Goal: Information Seeking & Learning: Learn about a topic

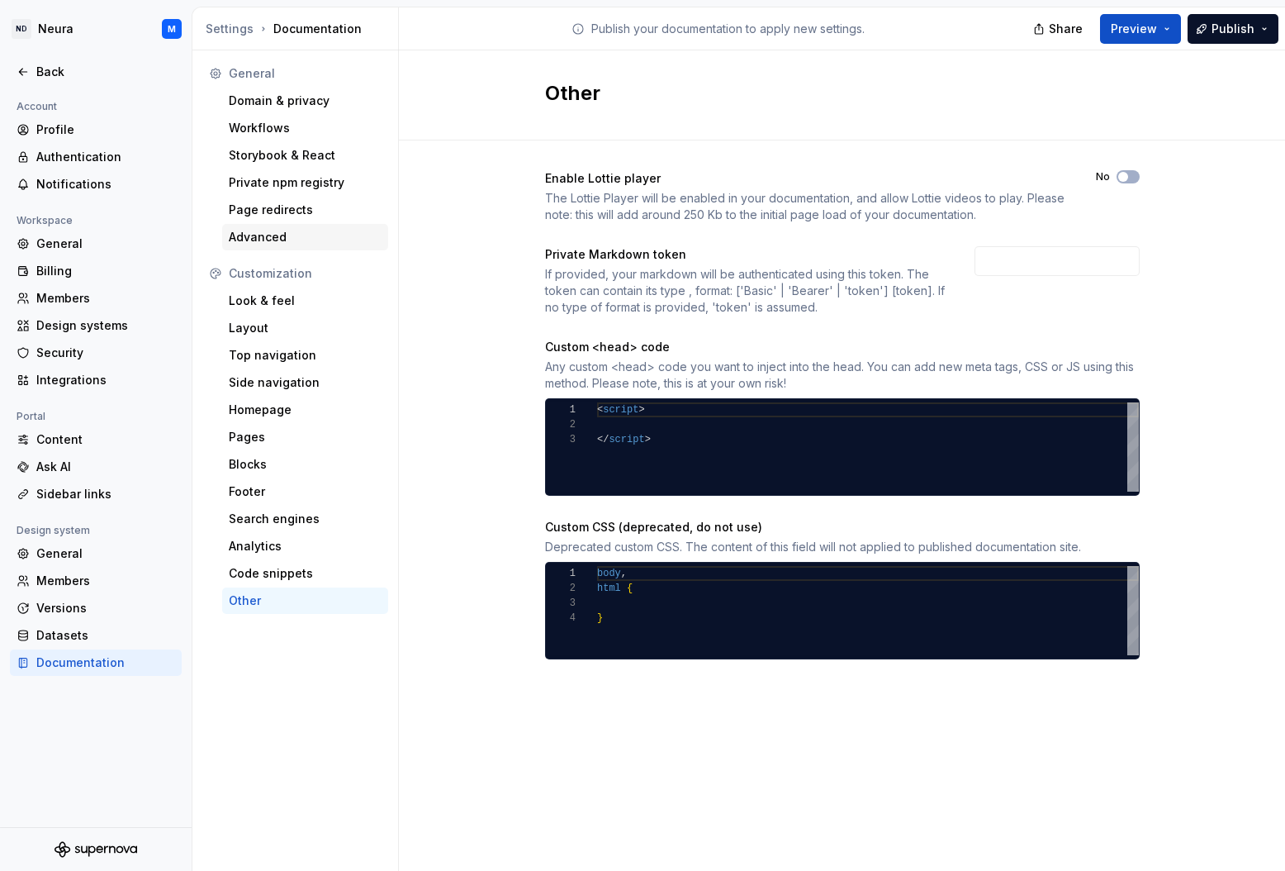
click at [259, 231] on div "Advanced" at bounding box center [305, 237] width 153 height 17
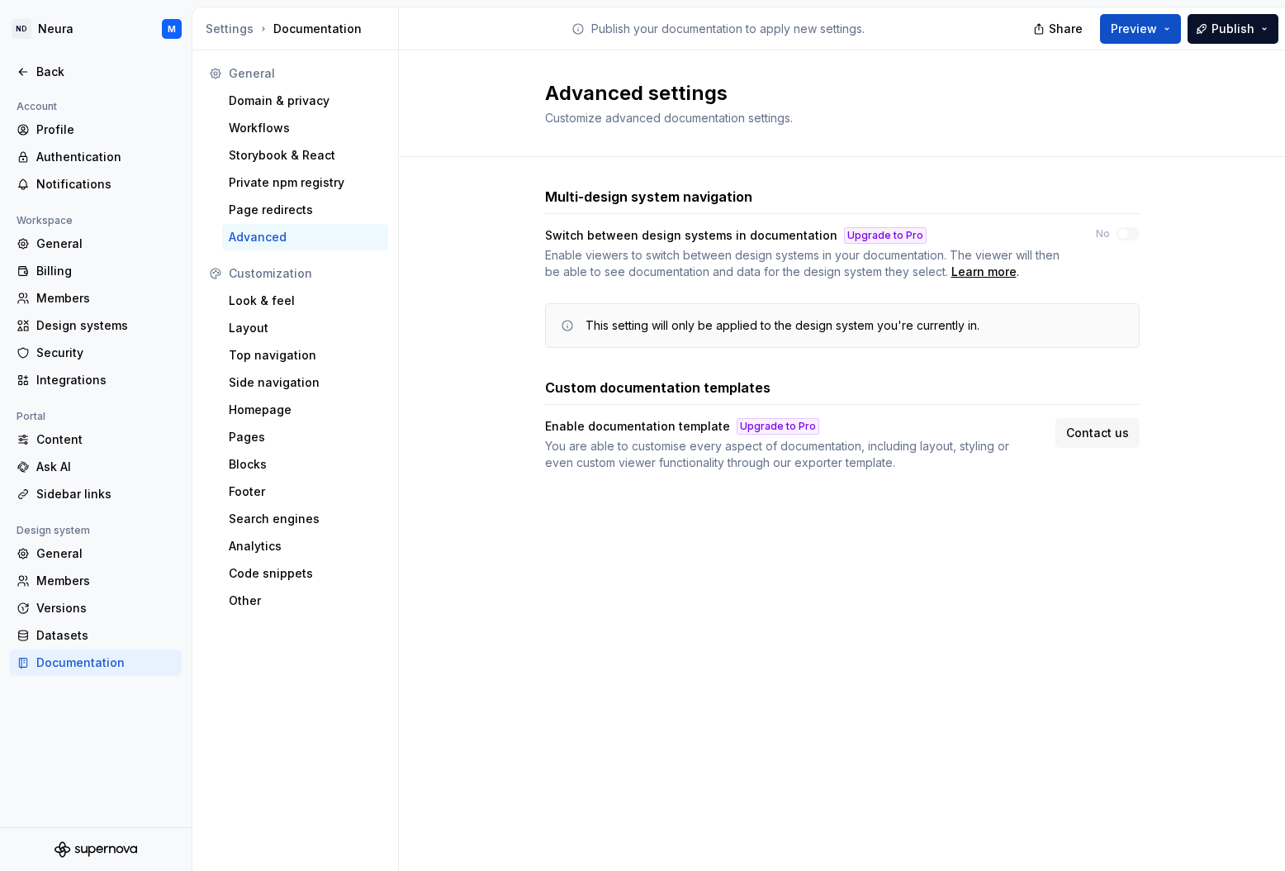
click at [757, 428] on div "Upgrade to Pro" at bounding box center [778, 426] width 83 height 17
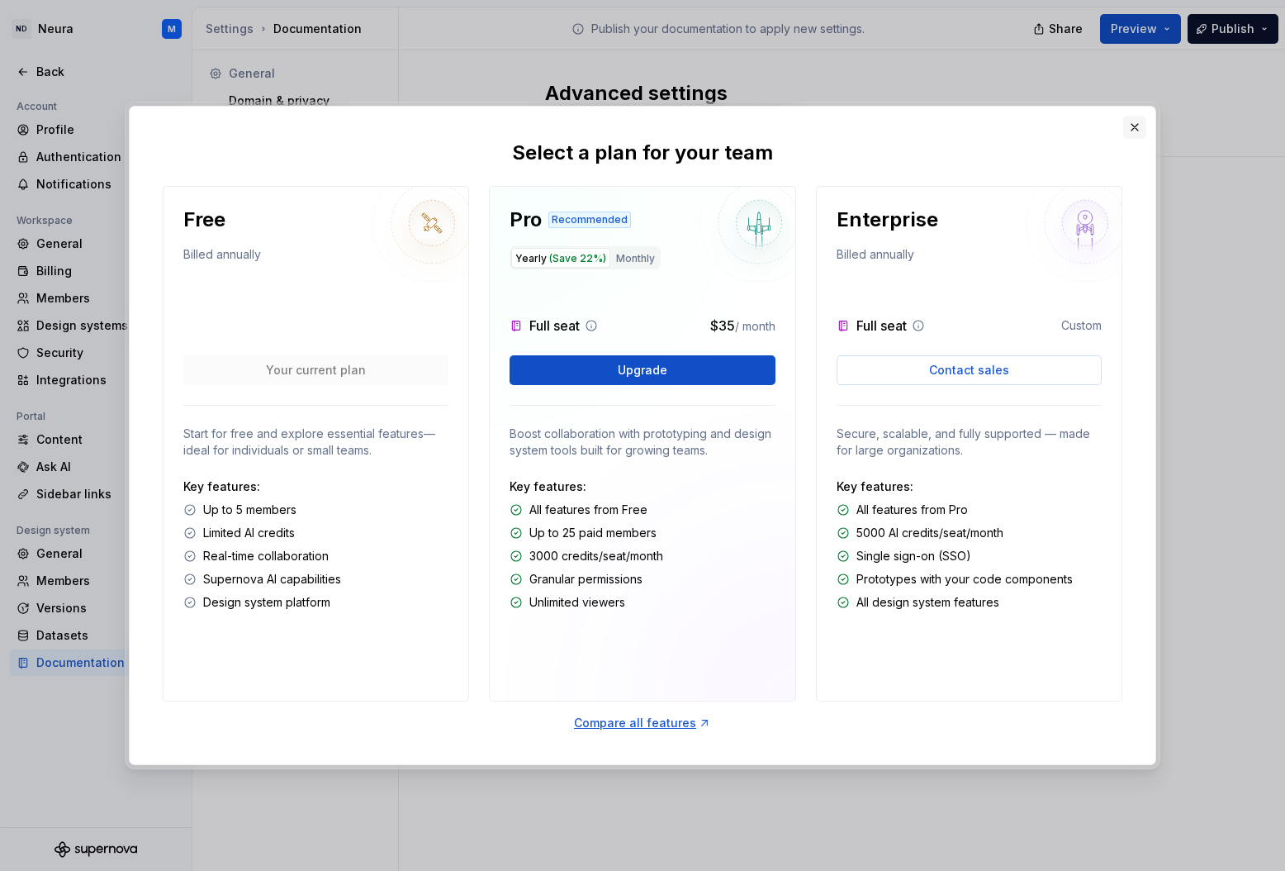
click at [1137, 127] on button "button" at bounding box center [1134, 127] width 23 height 23
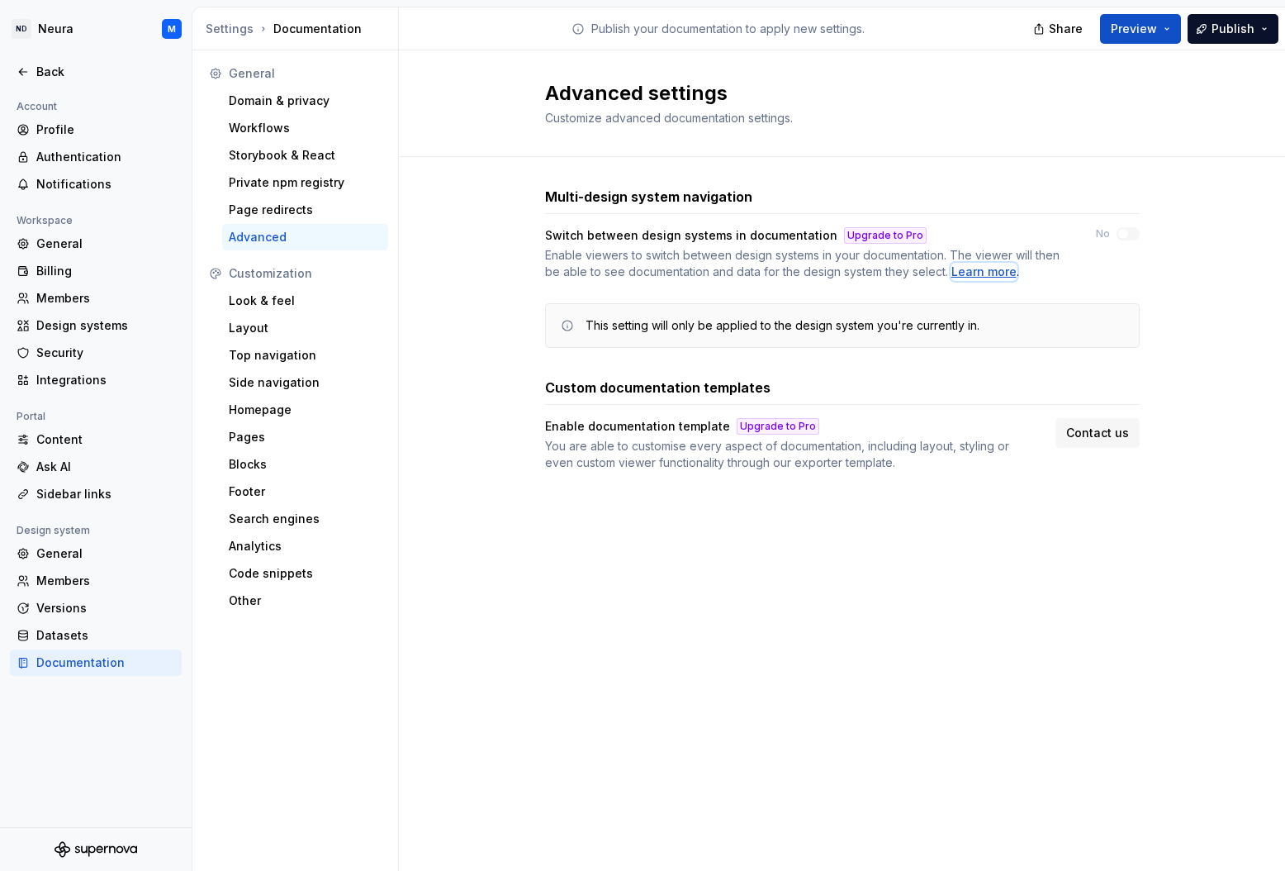
click at [983, 271] on div "Learn more" at bounding box center [984, 272] width 65 height 17
click at [251, 305] on div "Look & feel" at bounding box center [305, 300] width 153 height 17
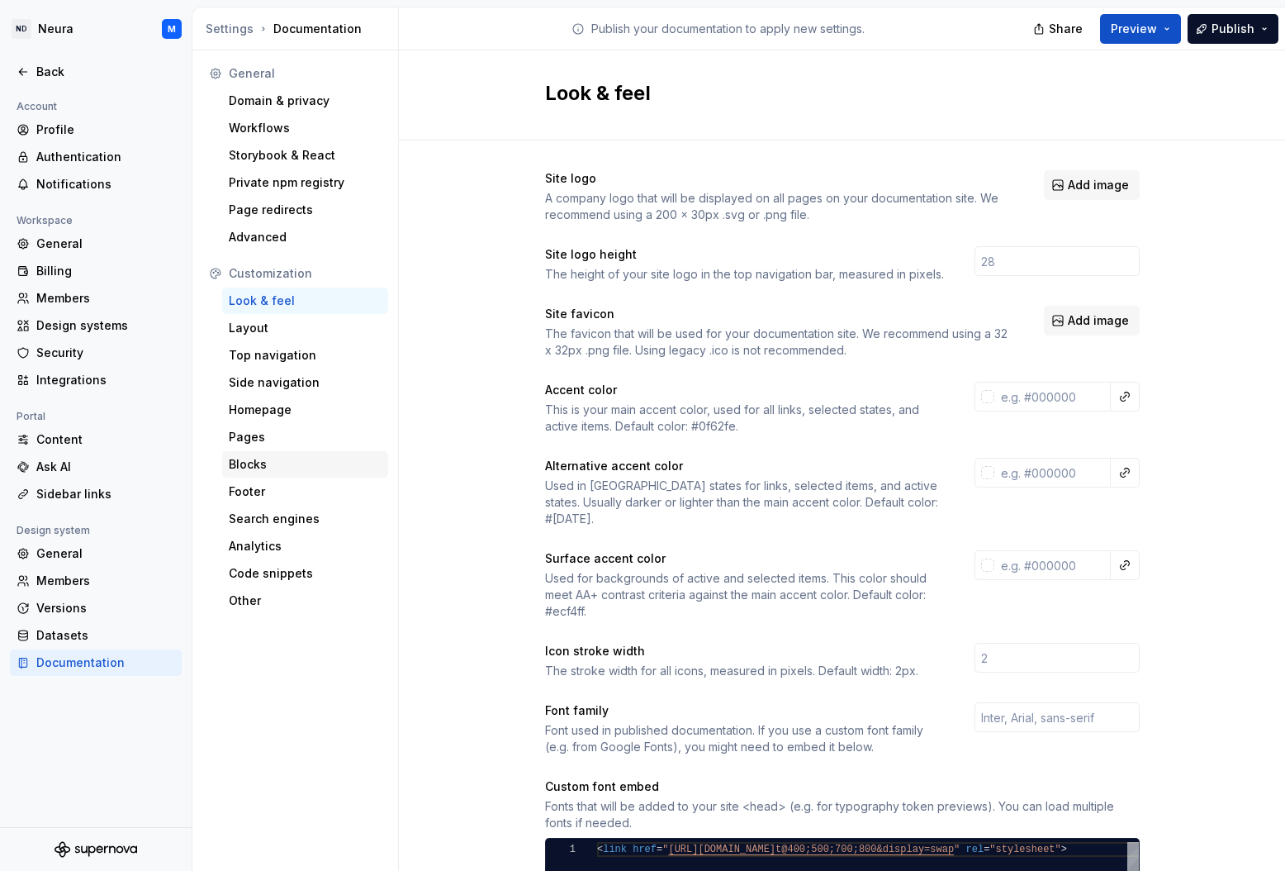
click at [245, 466] on div "Blocks" at bounding box center [305, 464] width 153 height 17
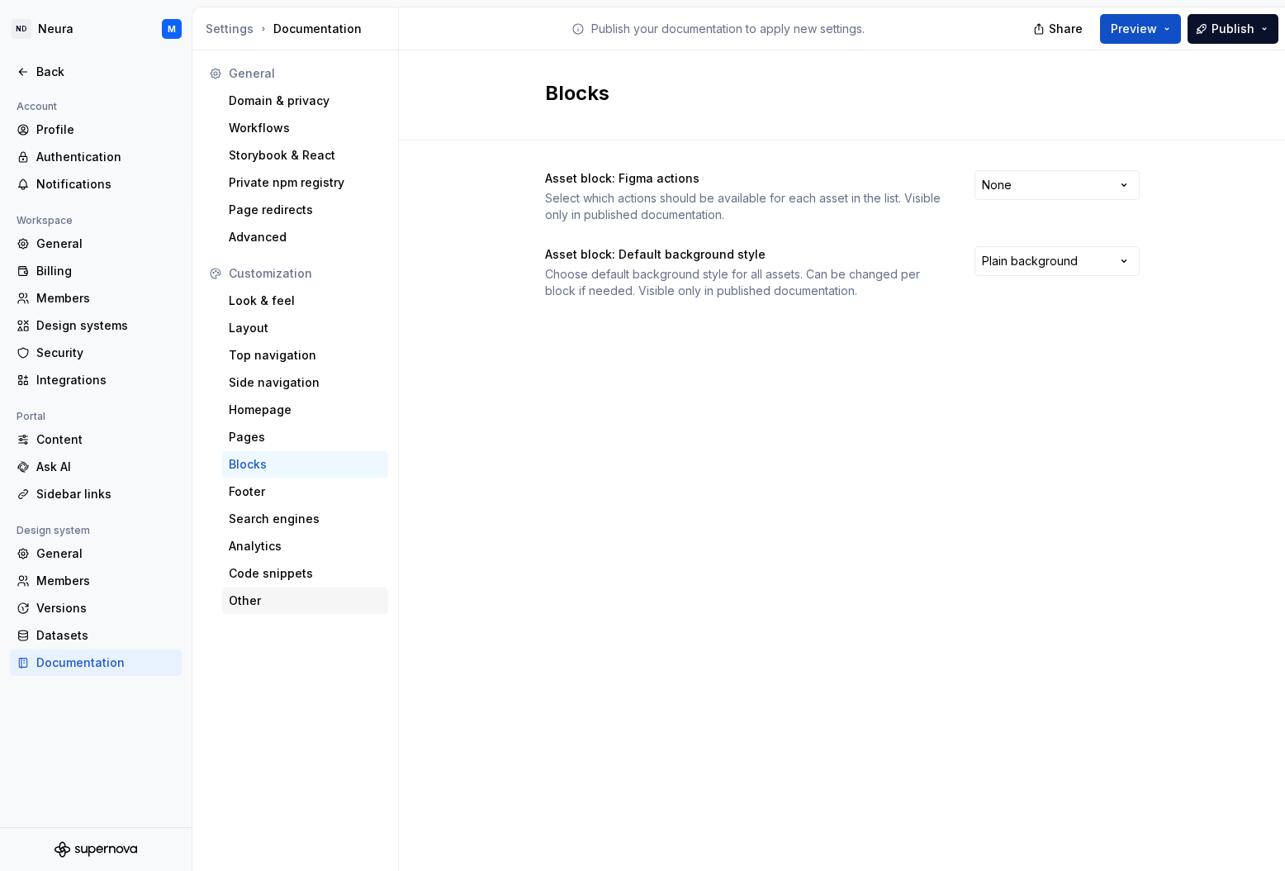
click at [250, 596] on div "Other" at bounding box center [305, 600] width 153 height 17
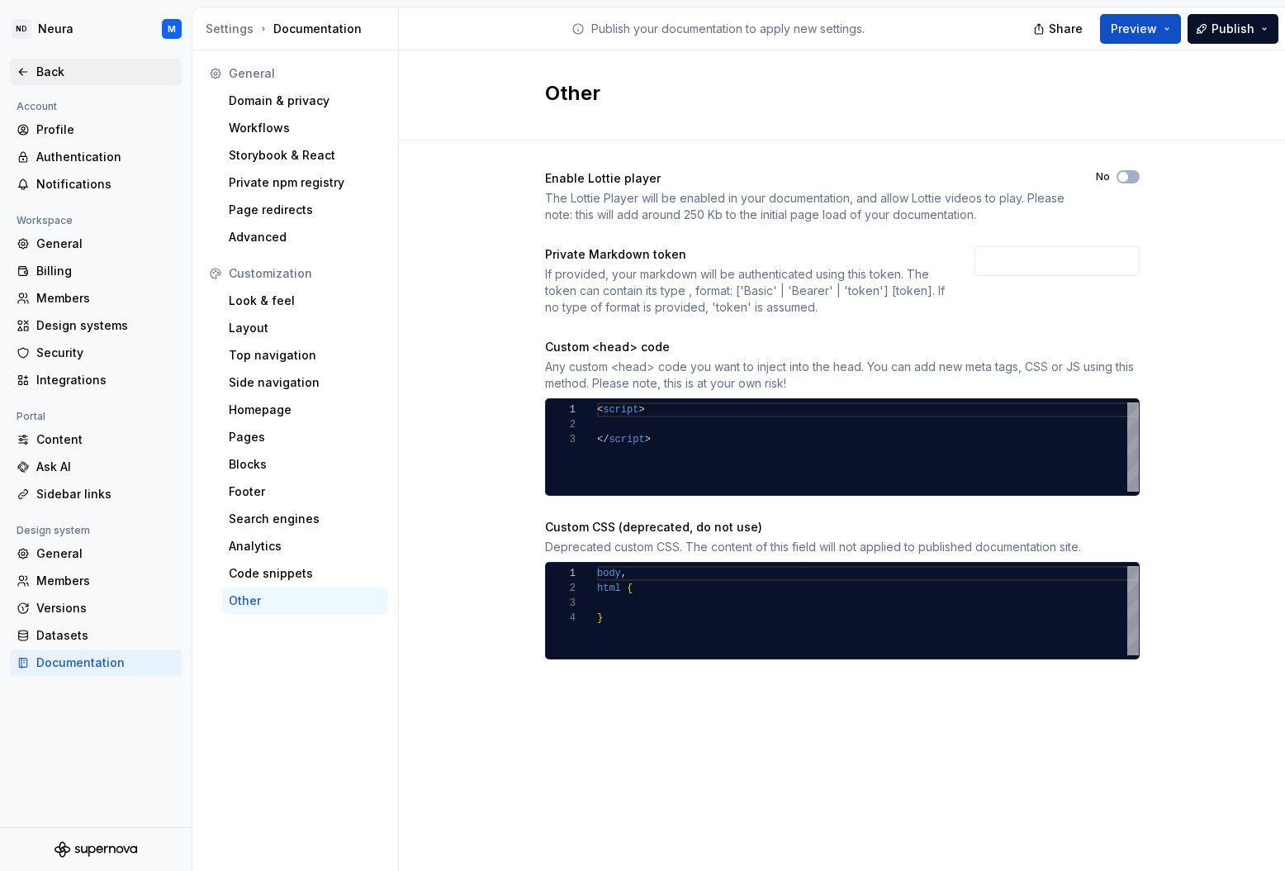
click at [40, 69] on div "Back" at bounding box center [105, 72] width 139 height 17
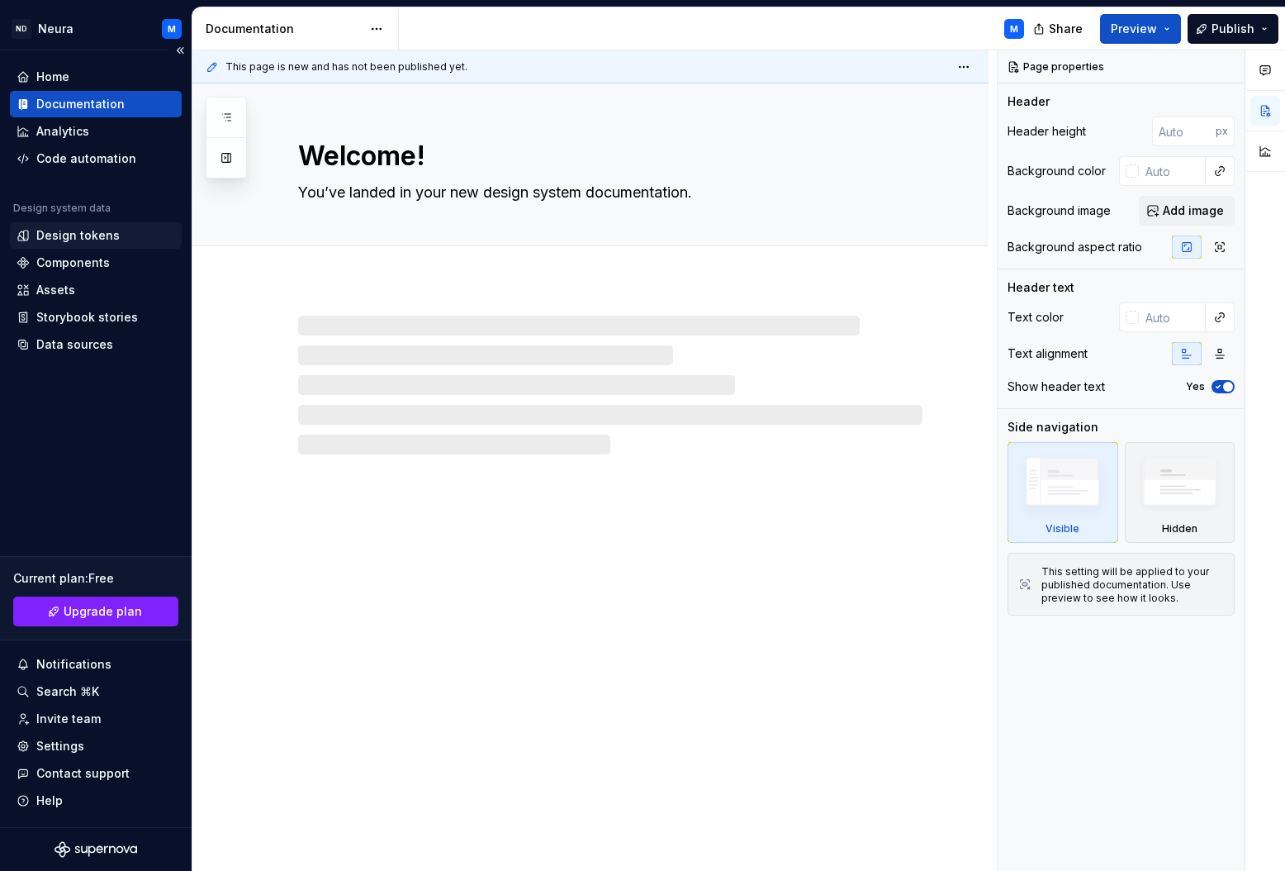
click at [56, 231] on div "Design tokens" at bounding box center [77, 235] width 83 height 17
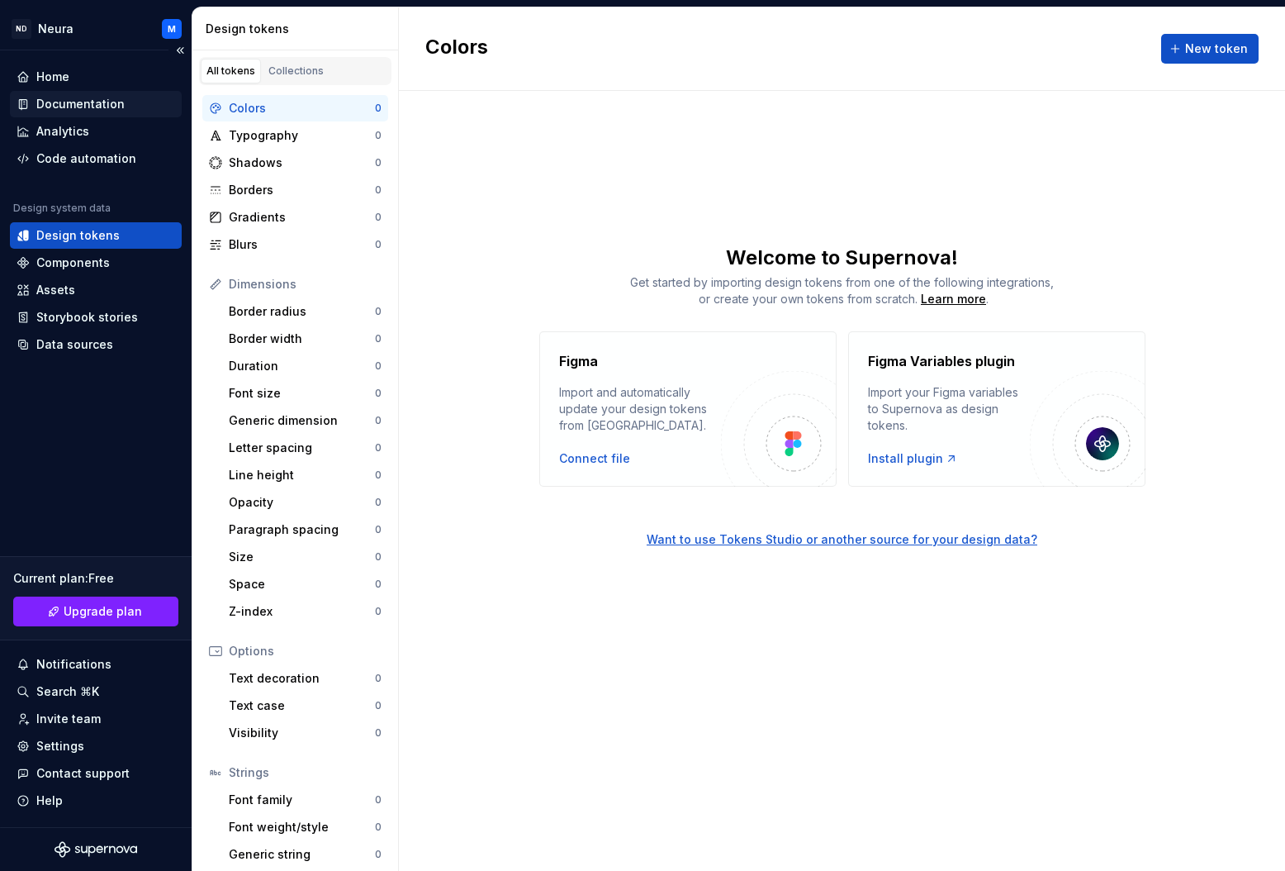
click at [58, 100] on div "Documentation" at bounding box center [80, 104] width 88 height 17
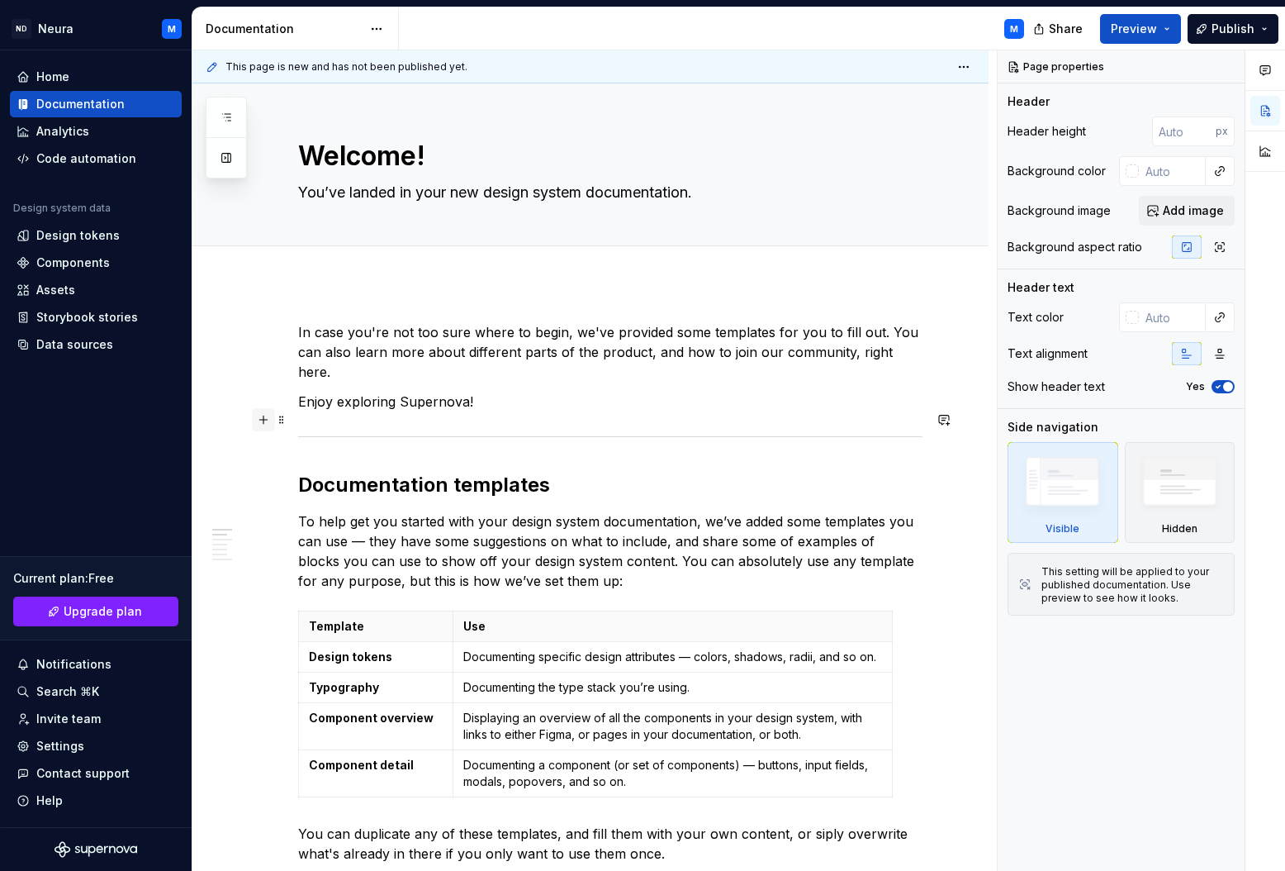
click at [268, 418] on button "button" at bounding box center [263, 419] width 23 height 23
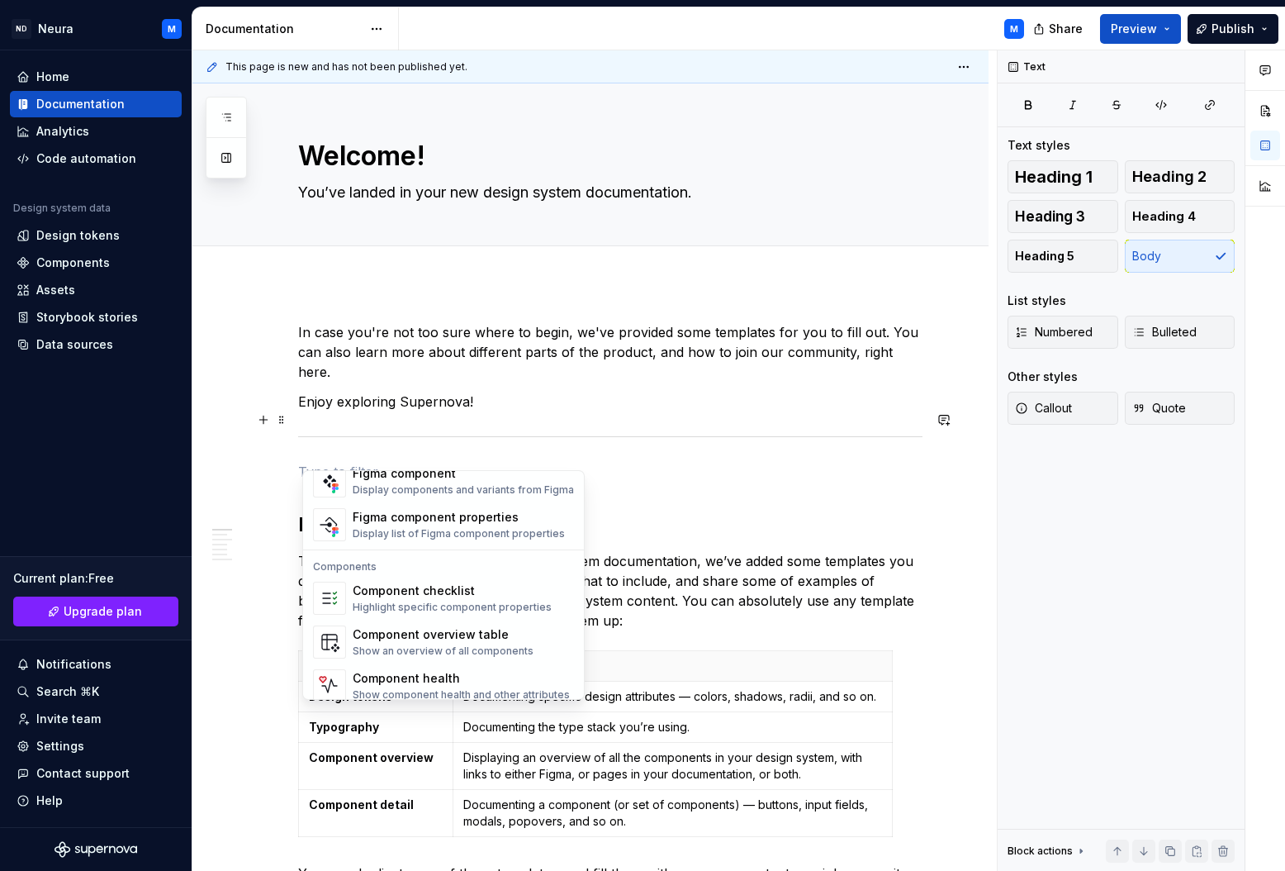
scroll to position [1645, 0]
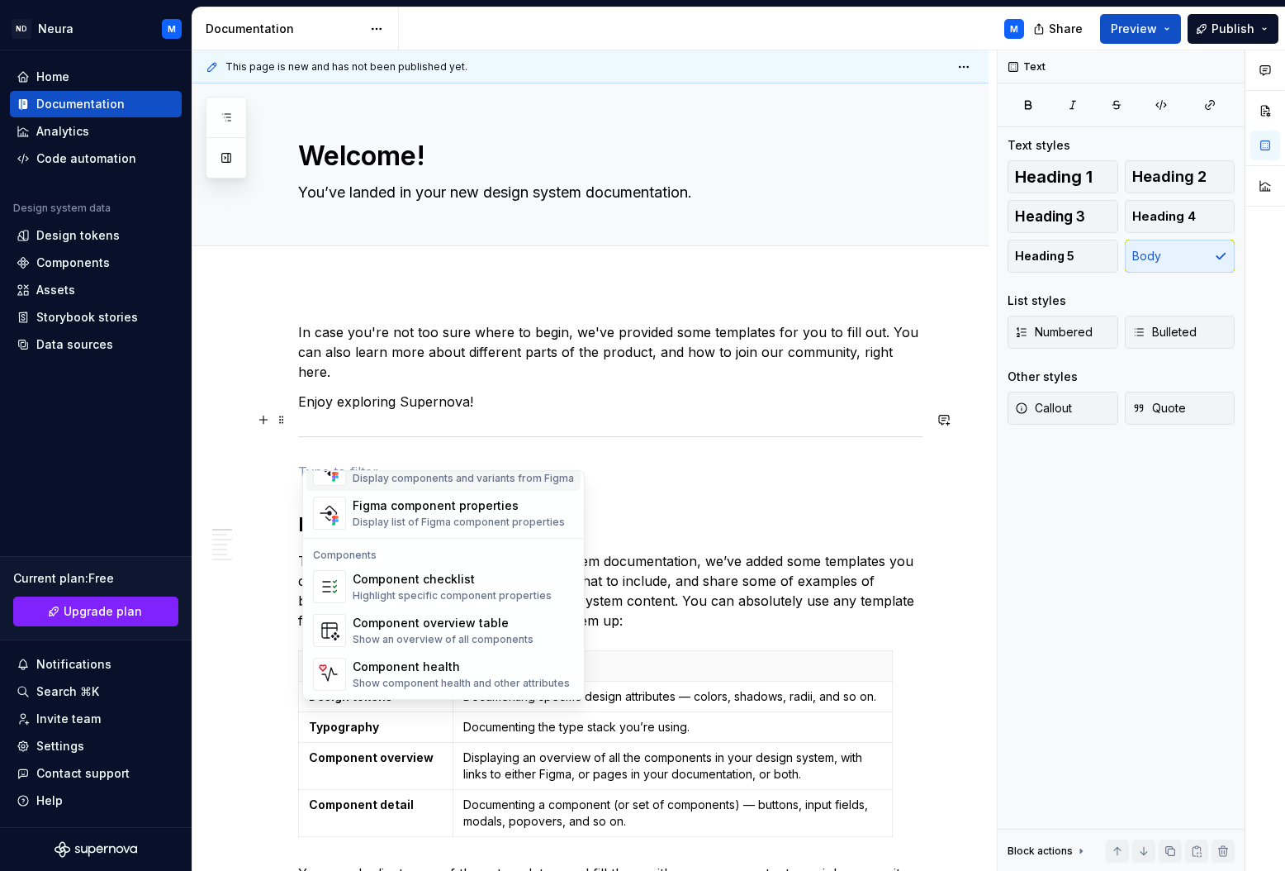
click at [643, 26] on div "M" at bounding box center [718, 28] width 639 height 43
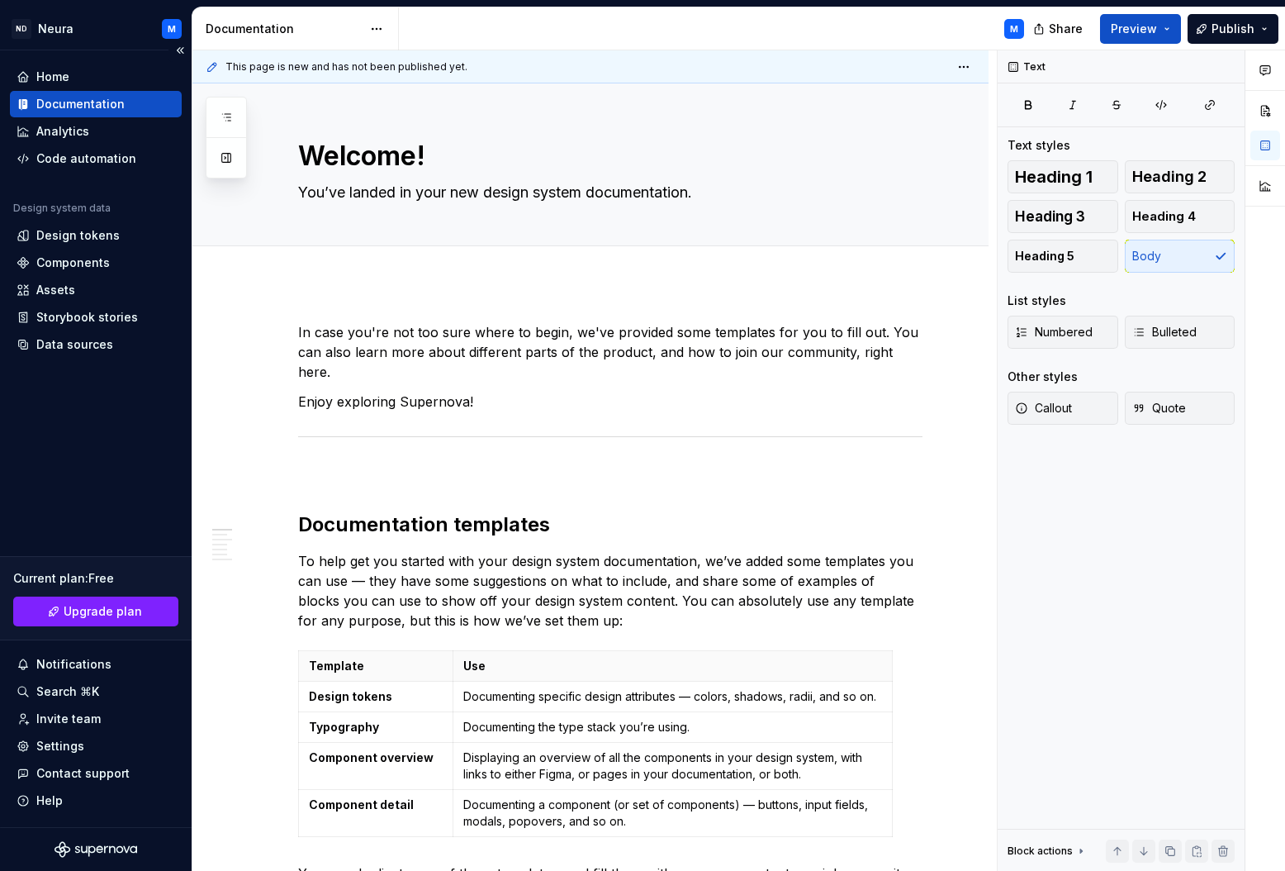
type textarea "*"
